Goal: Information Seeking & Learning: Learn about a topic

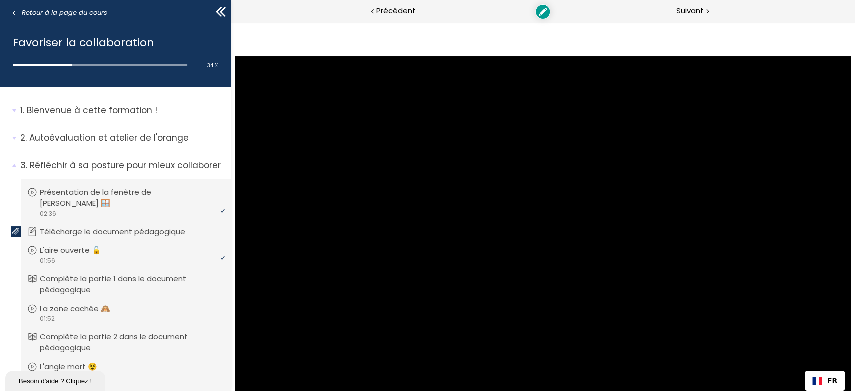
scroll to position [371, 0]
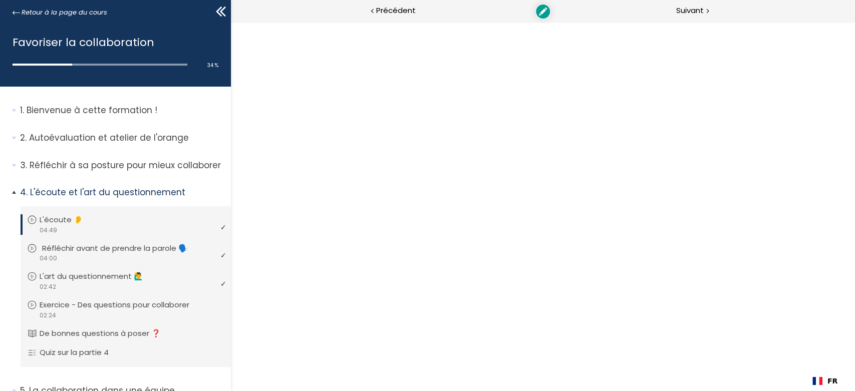
click at [113, 251] on p "Réfléchir avant de prendre la parole 🗣️" at bounding box center [122, 248] width 161 height 11
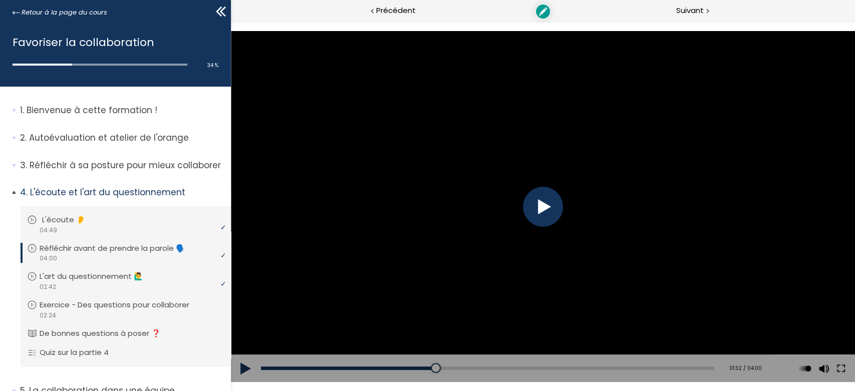
click at [71, 220] on p "L'écoute 👂" at bounding box center [71, 219] width 59 height 11
drag, startPoint x: 274, startPoint y: 368, endPoint x: 240, endPoint y: 368, distance: 34.1
click at [244, 368] on div "Add chapter 00:04 00:04 / 04:49 Subtitles None Auto 1080p 720p 540p 360p 224p x…" at bounding box center [542, 368] width 624 height 28
click at [539, 215] on div at bounding box center [542, 207] width 40 height 40
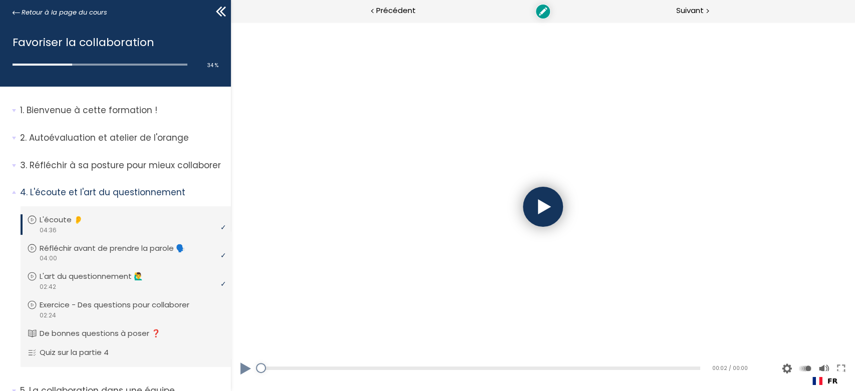
click at [537, 225] on div at bounding box center [542, 207] width 40 height 40
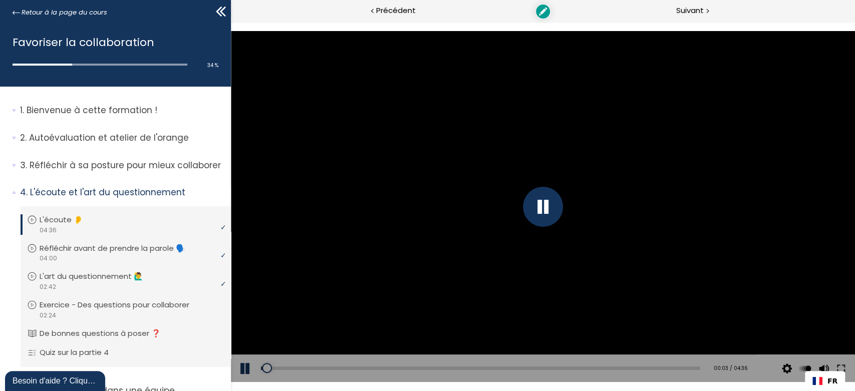
drag, startPoint x: 266, startPoint y: 373, endPoint x: 251, endPoint y: 374, distance: 15.1
click at [251, 374] on div "Add chapter 00:03 00:03 / 04:36 Subtitles None Auto 1080p 720p 540p 360p 224p x…" at bounding box center [542, 368] width 624 height 28
click at [537, 209] on div at bounding box center [542, 207] width 40 height 40
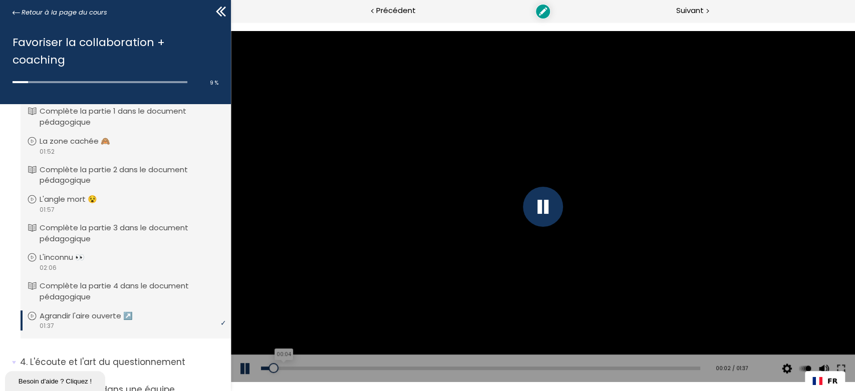
click at [297, 369] on div "00:04" at bounding box center [479, 369] width 439 height 4
click at [338, 365] on div "Add chapter 00:11" at bounding box center [479, 368] width 439 height 28
click at [365, 363] on div "Add chapter 00:11" at bounding box center [479, 368] width 439 height 28
click at [365, 369] on div "00:23" at bounding box center [479, 369] width 439 height 4
click at [406, 368] on div "00:31" at bounding box center [479, 369] width 439 height 4
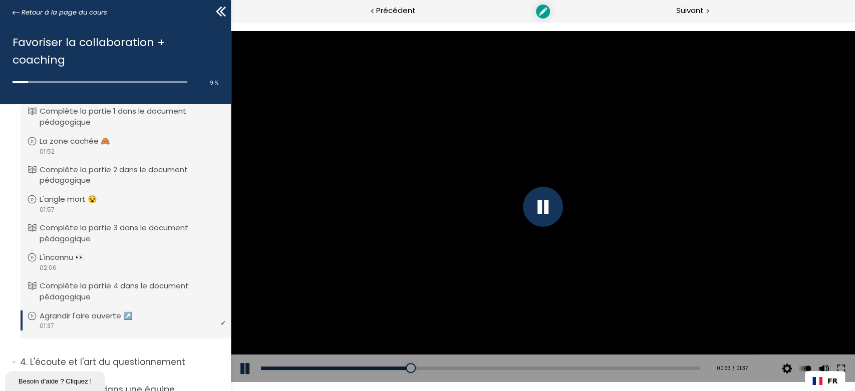
scroll to position [272, 0]
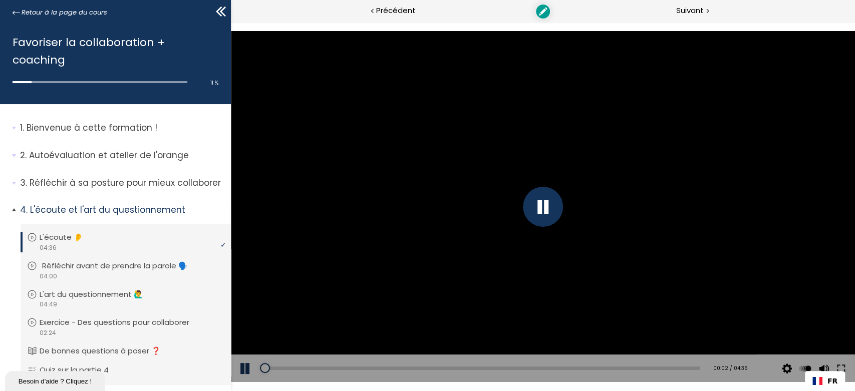
click at [120, 270] on p "Réfléchir avant de prendre la parole 🗣️" at bounding box center [122, 265] width 161 height 11
click at [282, 370] on div "00:07" at bounding box center [486, 369] width 453 height 4
click at [350, 373] on div "Add chapter 00:15" at bounding box center [486, 368] width 453 height 28
click at [409, 369] on div "Add chapter 00:15" at bounding box center [486, 368] width 453 height 28
click at [415, 367] on div "01:20" at bounding box center [486, 369] width 453 height 4
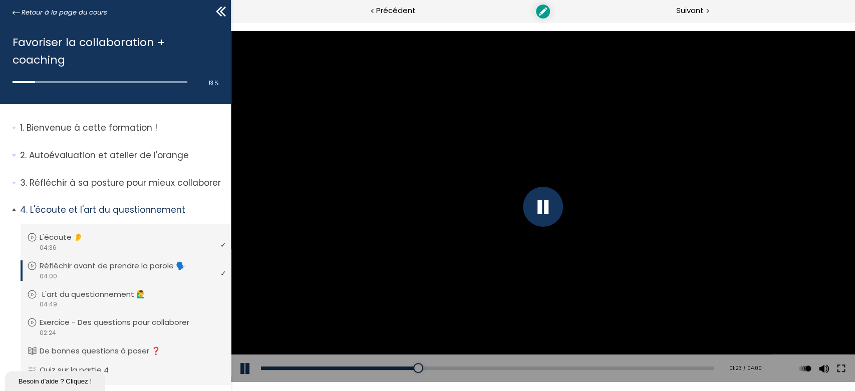
click at [92, 296] on p "L'art du questionnement 🙋‍♂️" at bounding box center [101, 294] width 119 height 11
click at [295, 360] on div "Add chapter 00:00" at bounding box center [479, 368] width 439 height 28
click at [301, 362] on div "Add chapter 00:00" at bounding box center [479, 368] width 439 height 28
drag, startPoint x: 313, startPoint y: 367, endPoint x: 328, endPoint y: 367, distance: 15.5
click at [313, 367] on div "00:00" at bounding box center [479, 369] width 439 height 4
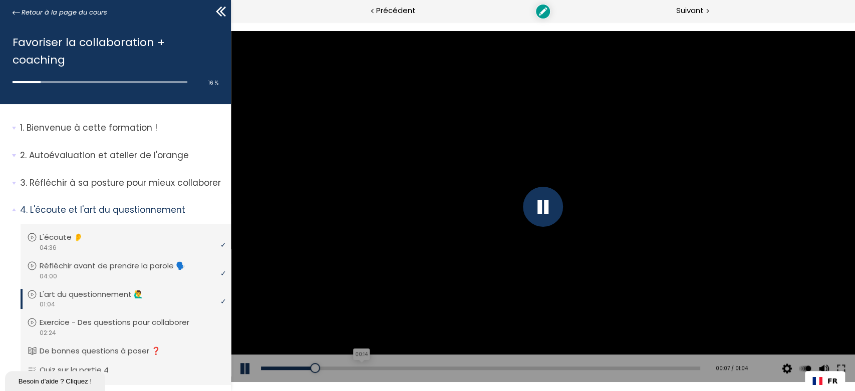
click at [359, 368] on div "00:14" at bounding box center [479, 369] width 439 height 4
click at [393, 371] on div "Add chapter 00:18" at bounding box center [479, 368] width 439 height 28
click at [423, 367] on div "00:24" at bounding box center [479, 369] width 439 height 4
click at [450, 365] on div "Add chapter 00:24" at bounding box center [479, 368] width 439 height 28
click at [468, 366] on div "Add chapter 00:24" at bounding box center [479, 368] width 439 height 28
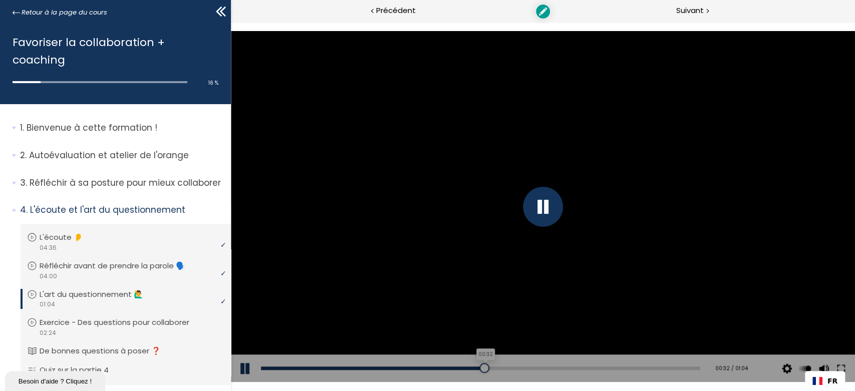
click at [480, 370] on div "00:32" at bounding box center [479, 369] width 439 height 4
click at [510, 369] on div "00:37" at bounding box center [479, 369] width 439 height 4
click at [532, 369] on div "00:39" at bounding box center [479, 369] width 439 height 4
click at [279, 366] on div "Add chapter 00:08" at bounding box center [479, 368] width 439 height 28
click at [272, 368] on div "00:01" at bounding box center [479, 369] width 439 height 4
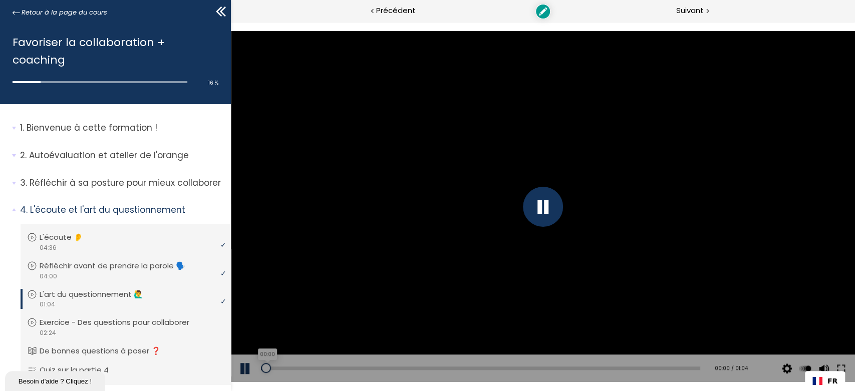
click at [265, 369] on div "00:00" at bounding box center [479, 369] width 439 height 4
drag, startPoint x: 265, startPoint y: 369, endPoint x: 260, endPoint y: 370, distance: 5.0
click at [262, 370] on div at bounding box center [267, 368] width 10 height 10
click at [308, 367] on div "00:07" at bounding box center [479, 369] width 439 height 4
click at [351, 367] on div "00:13" at bounding box center [479, 369] width 439 height 4
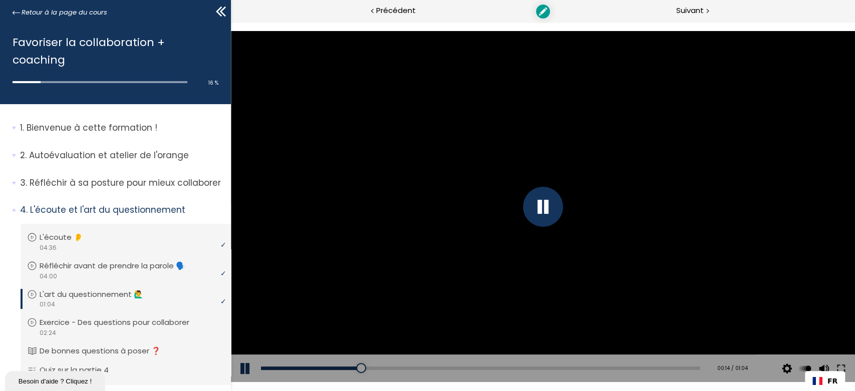
click at [381, 366] on div "Add chapter 00:17" at bounding box center [479, 368] width 439 height 28
click at [403, 367] on div "00:21" at bounding box center [479, 369] width 439 height 4
click at [429, 367] on div "00:23" at bounding box center [479, 369] width 439 height 4
click at [461, 367] on div "00:26" at bounding box center [479, 369] width 439 height 4
click at [488, 368] on div "00:33" at bounding box center [479, 369] width 439 height 4
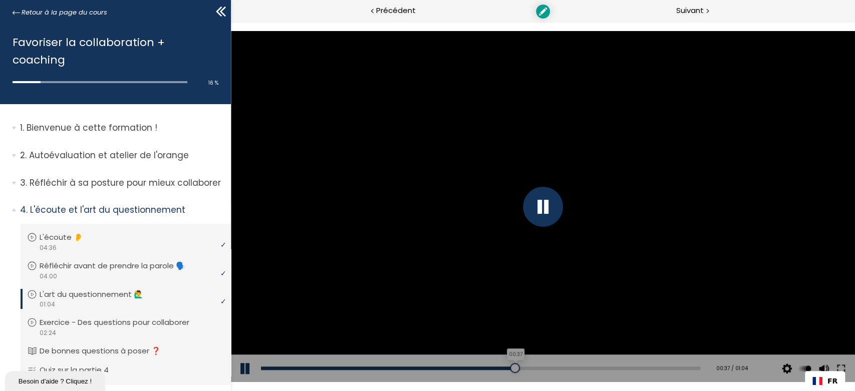
click at [510, 368] on div "00:37" at bounding box center [479, 369] width 439 height 4
click at [538, 370] on div "00:41" at bounding box center [479, 369] width 439 height 4
click at [555, 368] on div "00:42" at bounding box center [479, 369] width 439 height 4
click at [589, 366] on div "Add chapter 00:48" at bounding box center [479, 368] width 439 height 28
click at [607, 366] on div "Add chapter 00:48" at bounding box center [479, 368] width 439 height 28
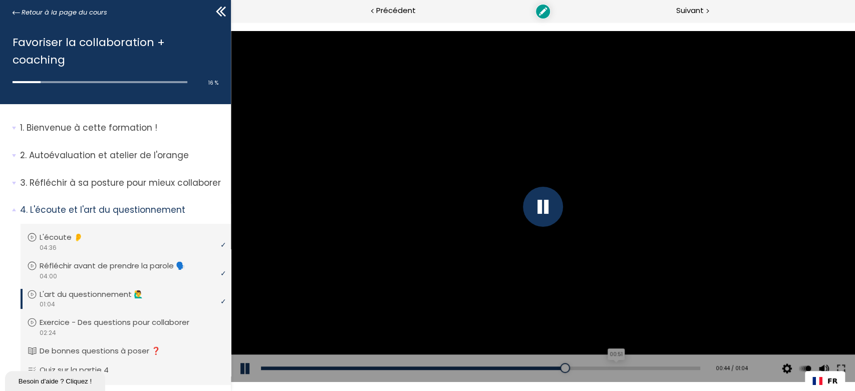
click at [609, 369] on div "00:51" at bounding box center [479, 369] width 439 height 4
click at [635, 368] on div "00:55" at bounding box center [479, 369] width 439 height 4
click at [658, 367] on div "00:59" at bounding box center [479, 369] width 439 height 4
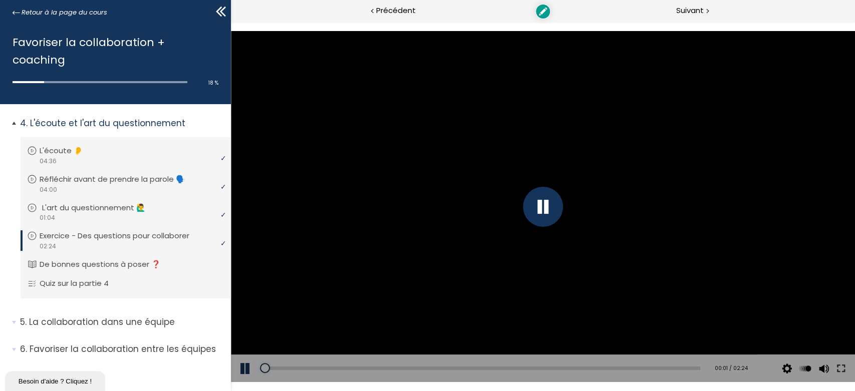
scroll to position [92, 0]
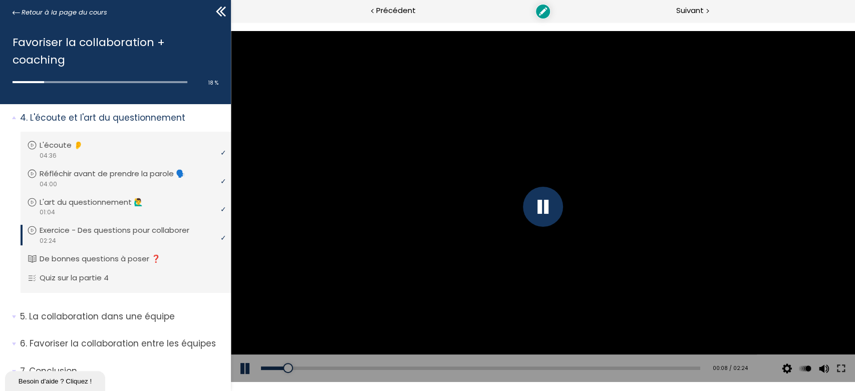
click at [316, 365] on div "Add chapter 00:16" at bounding box center [479, 368] width 439 height 28
click at [324, 372] on div "Add chapter 00:20" at bounding box center [479, 368] width 439 height 28
click at [360, 369] on div "00:20" at bounding box center [479, 369] width 439 height 4
click at [400, 369] on div "00:46" at bounding box center [479, 369] width 439 height 4
drag, startPoint x: 440, startPoint y: 368, endPoint x: 456, endPoint y: 368, distance: 16.0
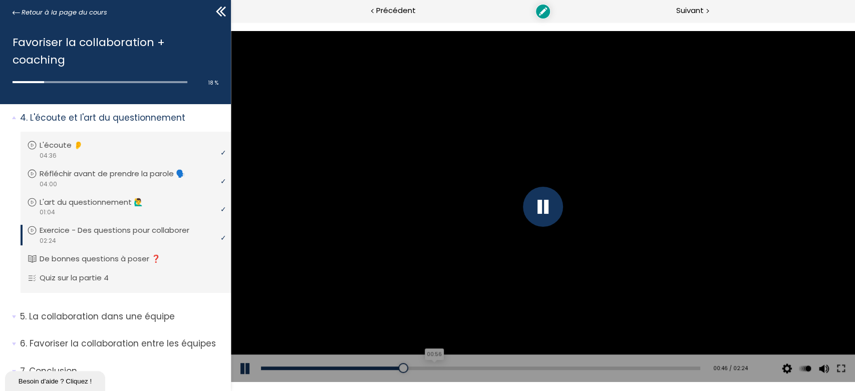
click at [441, 368] on div "00:56" at bounding box center [479, 369] width 439 height 4
click at [485, 368] on div "01:15" at bounding box center [479, 369] width 439 height 4
click at [519, 369] on div "01:26" at bounding box center [479, 369] width 439 height 4
click at [83, 203] on p "L'art du questionnement 🙋‍♂️" at bounding box center [101, 202] width 119 height 11
click at [350, 368] on div "00:13" at bounding box center [479, 369] width 439 height 4
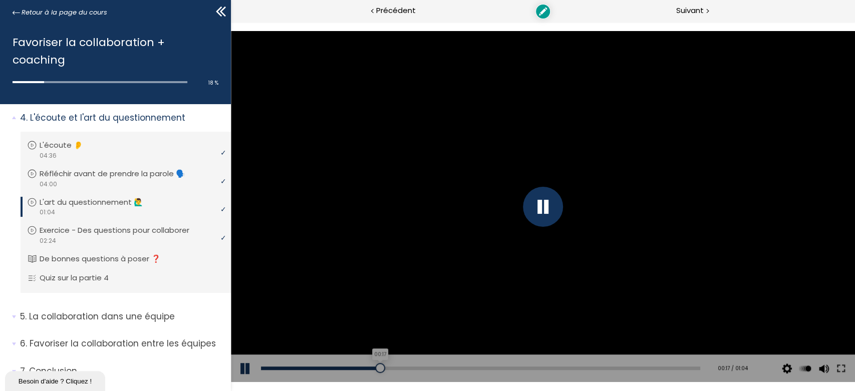
click at [378, 370] on div "00:17" at bounding box center [479, 369] width 439 height 4
click at [417, 371] on div "Add chapter 00:17" at bounding box center [479, 368] width 439 height 28
click at [435, 371] on div "Add chapter 00:17" at bounding box center [479, 368] width 439 height 28
click at [445, 369] on div "00:27" at bounding box center [479, 369] width 439 height 4
click at [479, 368] on div "00:32" at bounding box center [479, 369] width 439 height 4
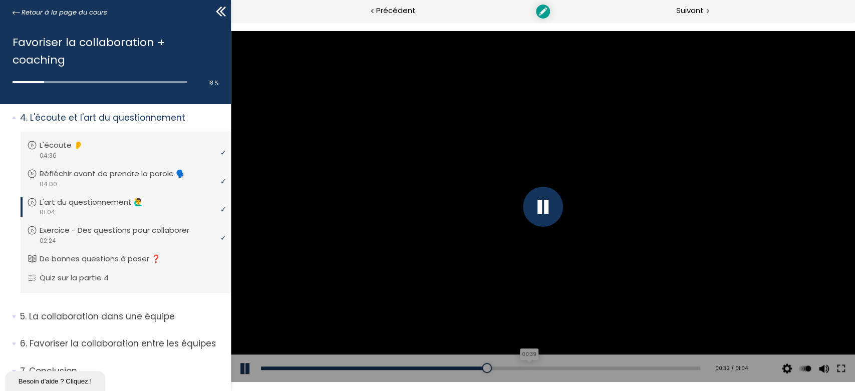
click at [522, 368] on div "00:39" at bounding box center [479, 369] width 439 height 4
click at [563, 369] on div "00:44" at bounding box center [479, 369] width 439 height 4
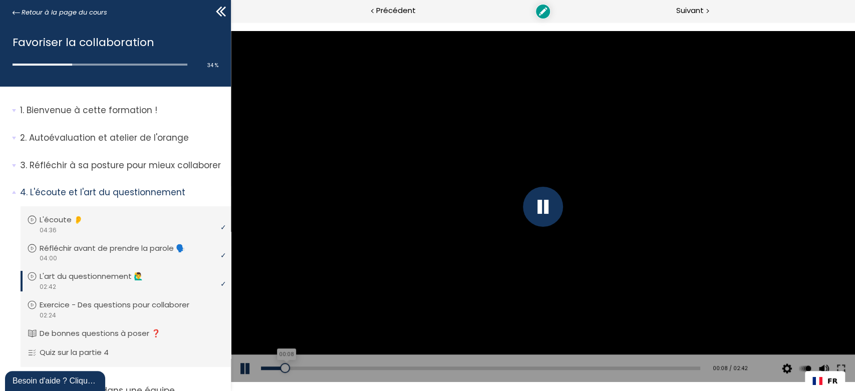
drag, startPoint x: 284, startPoint y: 367, endPoint x: 257, endPoint y: 370, distance: 26.7
click at [260, 370] on div "00:08" at bounding box center [479, 369] width 439 height 4
click at [544, 202] on div at bounding box center [542, 207] width 40 height 40
drag, startPoint x: 276, startPoint y: 366, endPoint x: 252, endPoint y: 369, distance: 24.7
click at [252, 369] on div "Add chapter 00:00 01:06 / 04:36 Subtitles None Auto 1080p 720p 540p 360p 224p x…" at bounding box center [542, 368] width 624 height 28
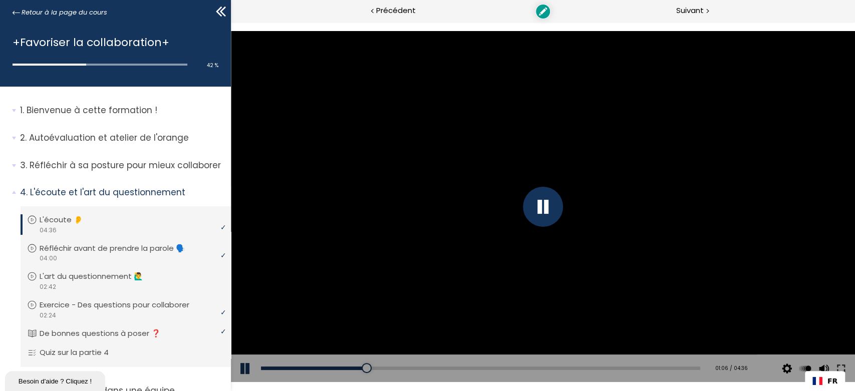
click at [269, 366] on div "Add chapter 00:03" at bounding box center [479, 368] width 439 height 28
click at [265, 369] on div "00:04" at bounding box center [479, 369] width 439 height 4
click at [261, 368] on div at bounding box center [261, 368] width 10 height 10
click at [320, 363] on div "Add chapter 00:06" at bounding box center [479, 368] width 439 height 28
click at [326, 368] on div "00:42" at bounding box center [479, 369] width 439 height 4
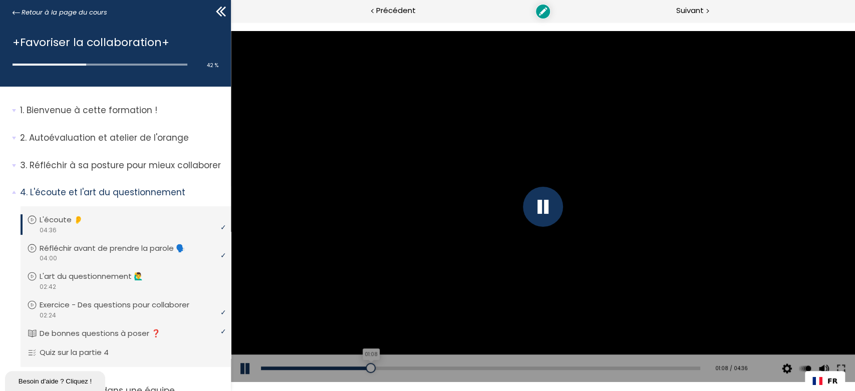
click at [368, 368] on div "01:08" at bounding box center [479, 369] width 439 height 4
click at [80, 247] on p "Réfléchir avant de prendre la parole 🗣️" at bounding box center [122, 248] width 161 height 11
click at [308, 370] on div "00:26" at bounding box center [479, 369] width 439 height 4
click at [278, 368] on div "00:10" at bounding box center [479, 369] width 439 height 4
drag, startPoint x: 277, startPoint y: 368, endPoint x: 260, endPoint y: 370, distance: 17.1
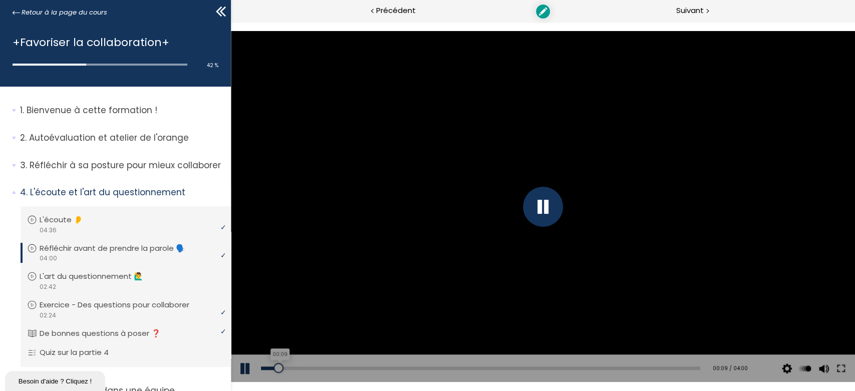
click at [273, 370] on div at bounding box center [278, 368] width 10 height 10
click at [315, 367] on div "00:30" at bounding box center [479, 369] width 439 height 4
click at [345, 364] on div "Add chapter 00:30" at bounding box center [479, 368] width 439 height 28
click at [346, 367] on div "00:47" at bounding box center [479, 369] width 439 height 4
click at [317, 368] on div "00:31" at bounding box center [479, 369] width 439 height 4
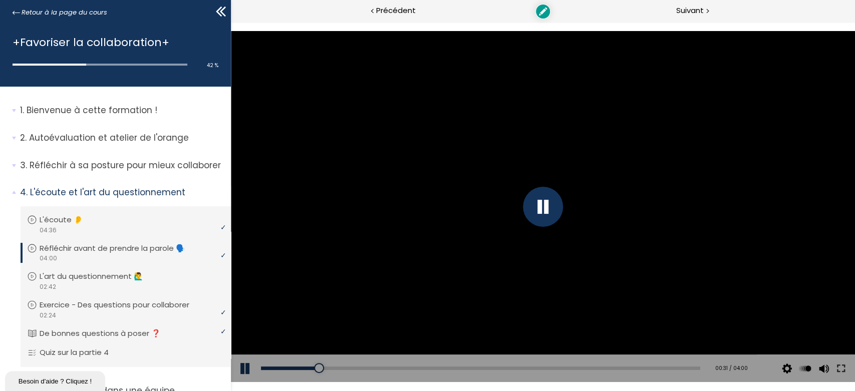
click at [350, 366] on div "Add chapter 00:52" at bounding box center [479, 368] width 439 height 28
click at [351, 367] on div "00:52" at bounding box center [479, 369] width 439 height 4
click at [379, 366] on div "Add chapter 01:02" at bounding box center [479, 368] width 439 height 28
click at [388, 367] on div "01:10" at bounding box center [479, 369] width 439 height 4
click at [406, 367] on div "01:10" at bounding box center [479, 369] width 439 height 4
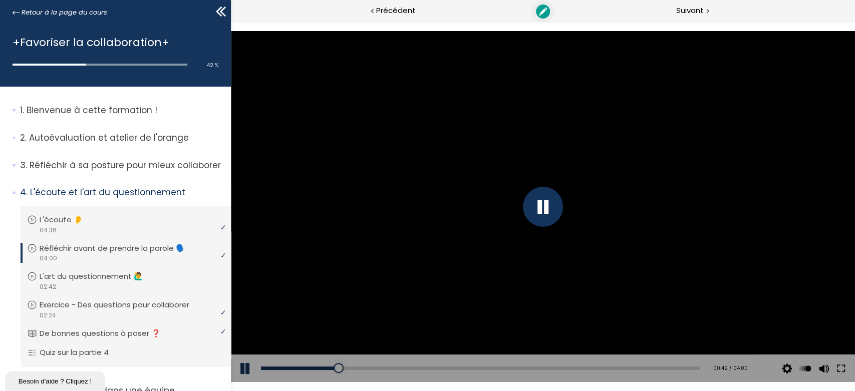
drag, startPoint x: 336, startPoint y: 369, endPoint x: 252, endPoint y: 370, distance: 84.1
click at [252, 370] on div "Add chapter 00:42 00:42 / 04:00 Subtitles None Auto 2024p 1012p 674p 506p 336p …" at bounding box center [542, 368] width 624 height 28
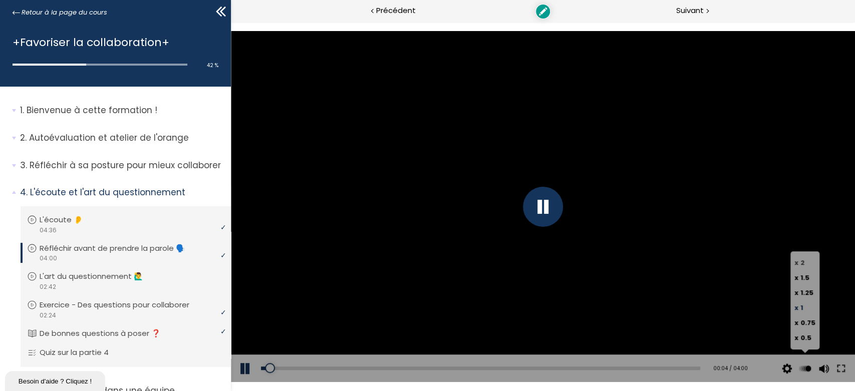
click at [801, 263] on span "2" at bounding box center [802, 263] width 4 height 10
click at [230, 22] on input "x 2" at bounding box center [230, 22] width 0 height 0
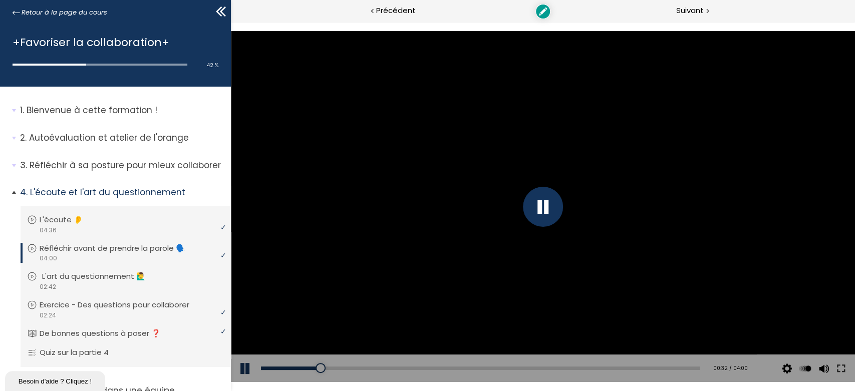
click at [89, 280] on p "L'art du questionnement 🙋‍♂️" at bounding box center [101, 276] width 119 height 11
click at [305, 367] on div "00:17" at bounding box center [479, 369] width 439 height 4
click at [347, 367] on div "00:32" at bounding box center [479, 369] width 439 height 4
click at [401, 365] on div "Add chapter 00:32" at bounding box center [479, 368] width 439 height 28
click at [430, 373] on div "Add chapter 01:03" at bounding box center [479, 368] width 439 height 28
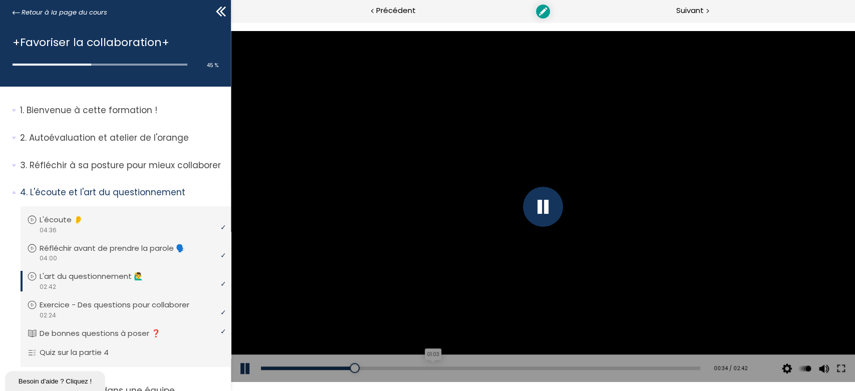
click at [433, 369] on div "01:03" at bounding box center [479, 369] width 439 height 4
